Goal: Task Accomplishment & Management: Use online tool/utility

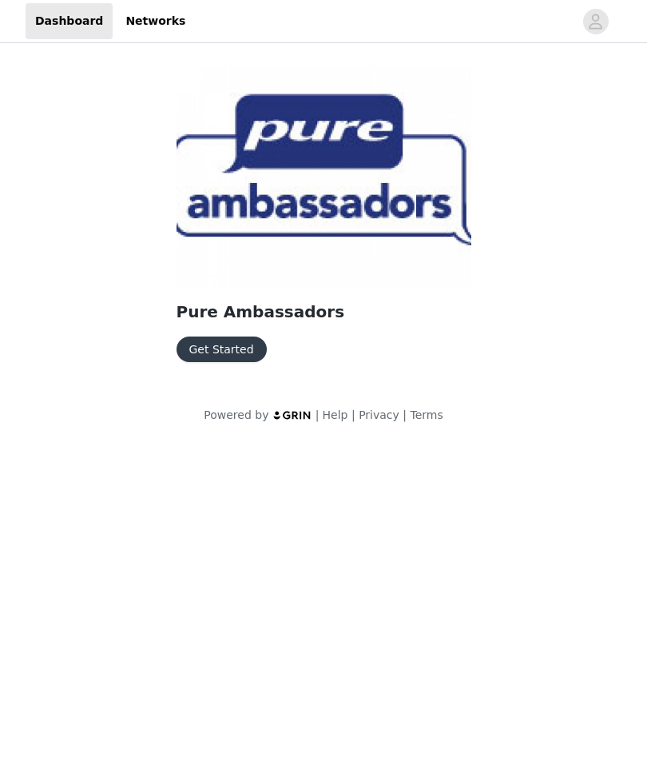
click at [197, 340] on button "Get Started" at bounding box center [222, 350] width 90 height 26
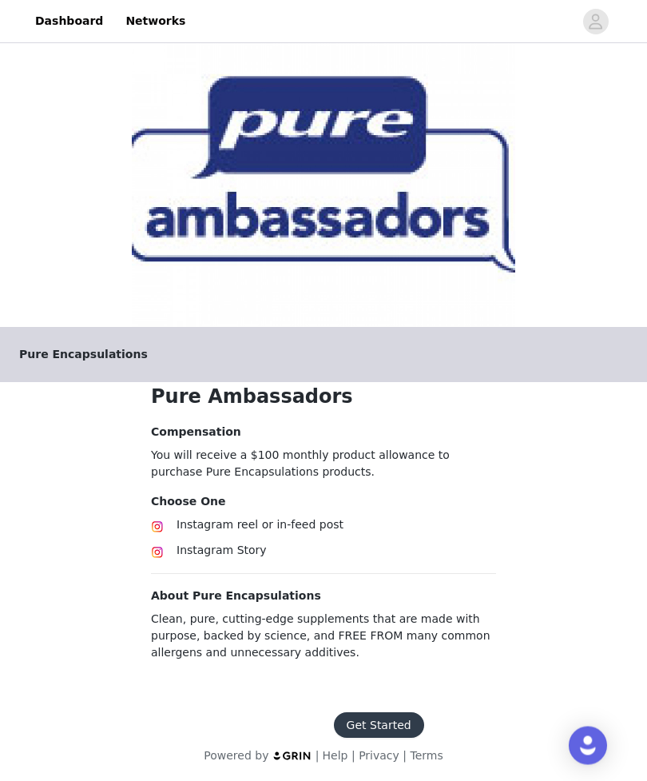
scroll to position [10, 0]
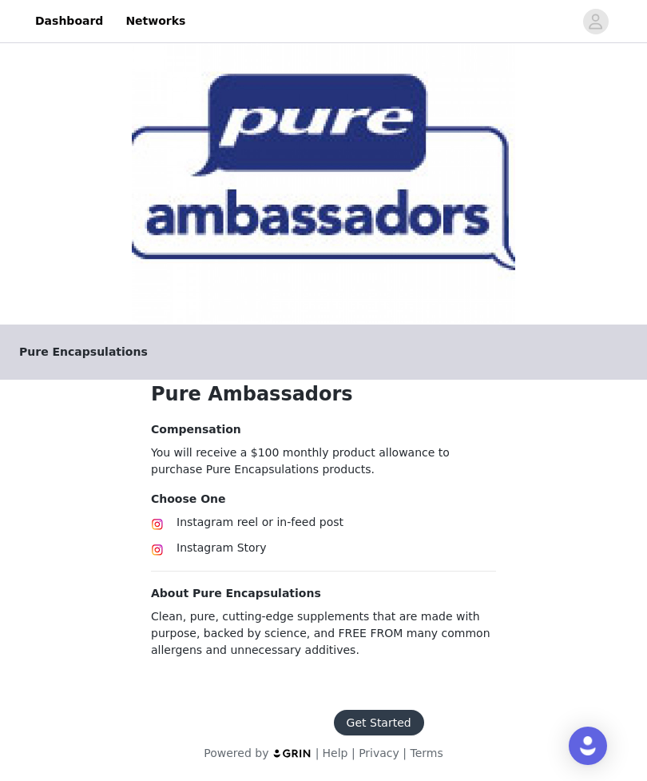
click at [245, 545] on span "Instagram Story" at bounding box center [222, 547] width 90 height 13
click at [261, 514] on div "Instagram reel or in-feed post" at bounding box center [337, 522] width 320 height 17
click at [246, 544] on span "Instagram Story" at bounding box center [222, 547] width 90 height 13
click at [374, 716] on button "Get Started" at bounding box center [379, 723] width 90 height 26
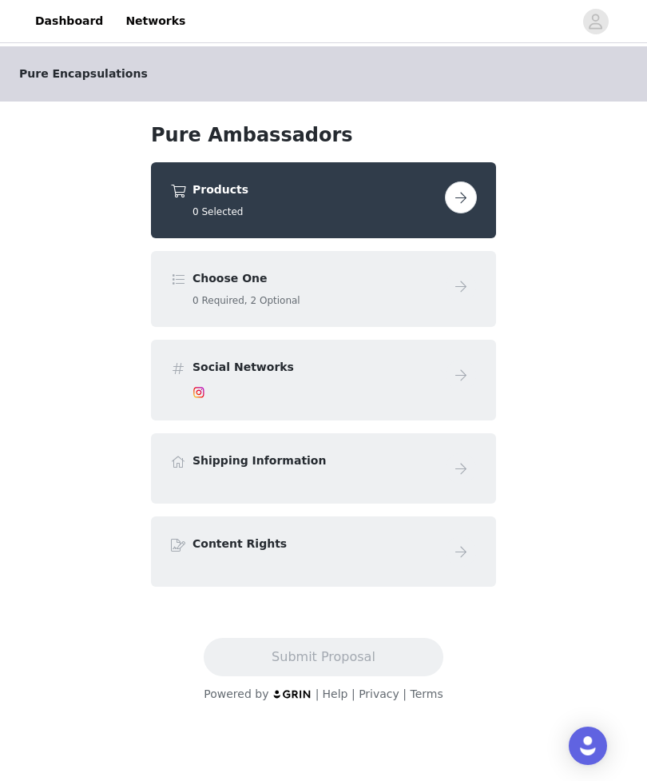
click at [462, 199] on button "button" at bounding box center [461, 197] width 32 height 32
